Goal: Transaction & Acquisition: Purchase product/service

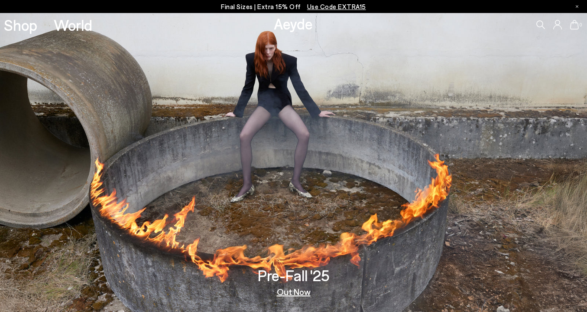
click at [542, 23] on icon at bounding box center [541, 24] width 9 height 9
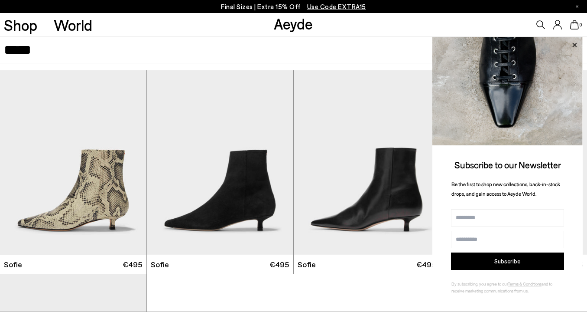
type input "*****"
click at [576, 46] on icon at bounding box center [575, 44] width 4 height 4
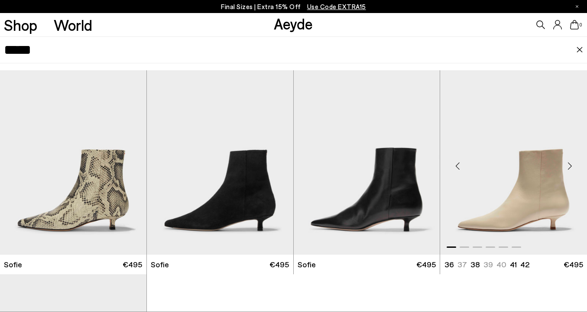
click at [496, 182] on img "1 / 6" at bounding box center [513, 162] width 147 height 184
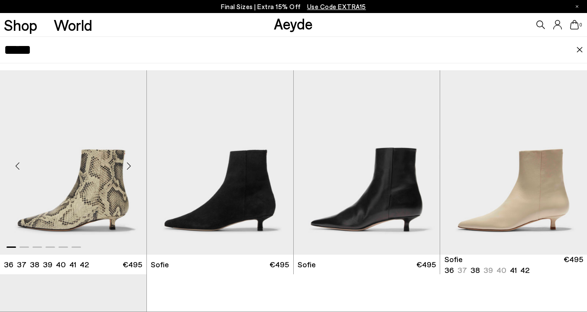
click at [94, 215] on img "1 / 6" at bounding box center [73, 162] width 147 height 184
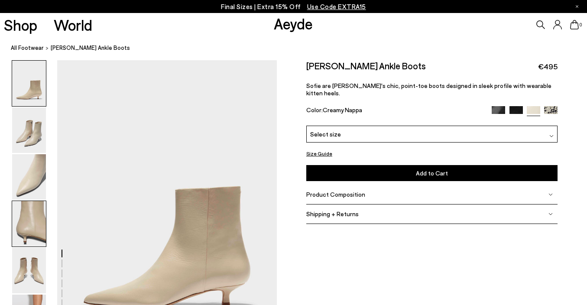
click at [30, 225] on img at bounding box center [29, 224] width 34 height 46
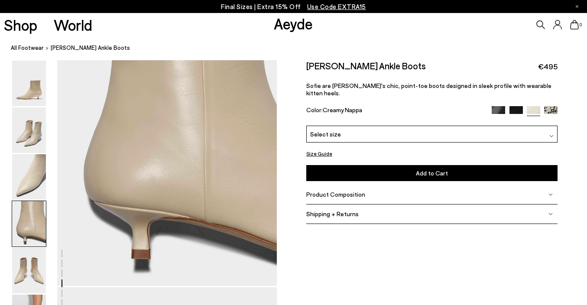
scroll to position [954, 0]
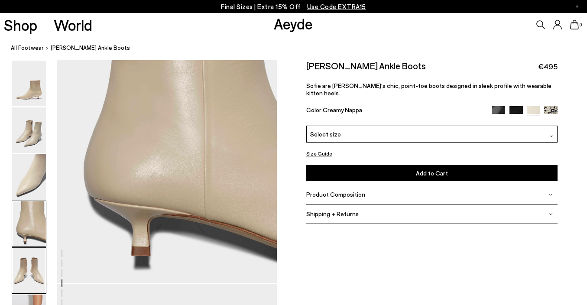
click at [30, 274] on img at bounding box center [29, 271] width 34 height 46
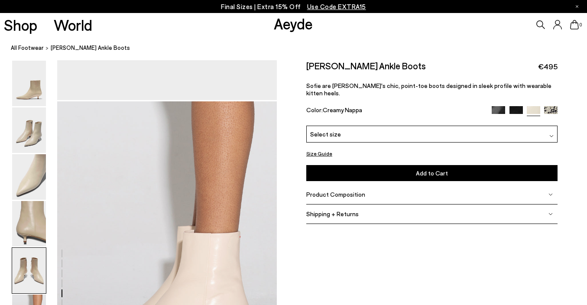
scroll to position [1430, 0]
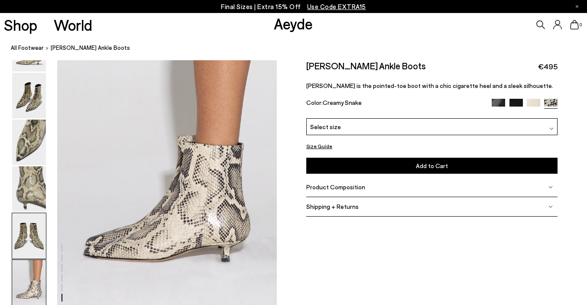
scroll to position [1521, 0]
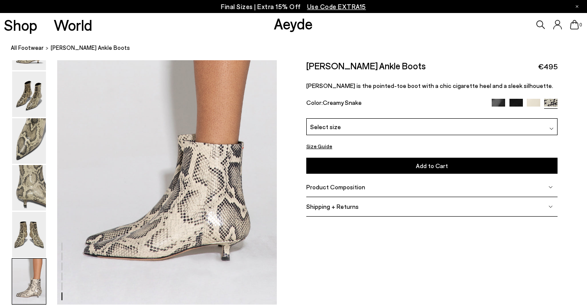
click at [553, 127] on img at bounding box center [552, 129] width 4 height 4
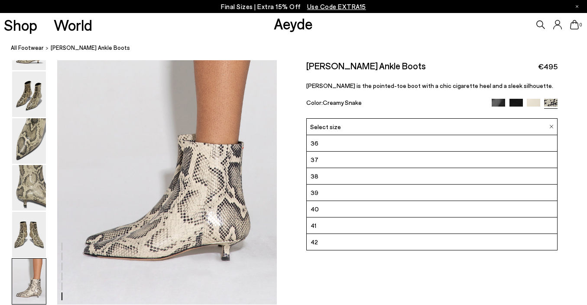
click at [344, 50] on ol "All Footwear Sofie Leather Ankle Boots" at bounding box center [299, 47] width 576 height 9
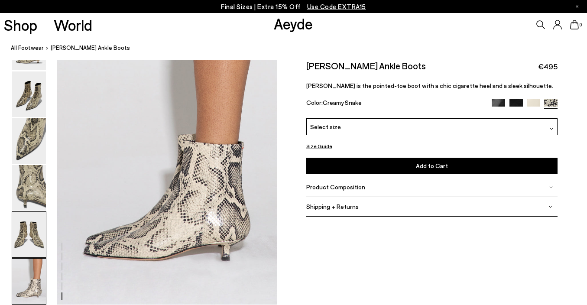
click at [35, 236] on img at bounding box center [29, 235] width 34 height 46
